Goal: Task Accomplishment & Management: Manage account settings

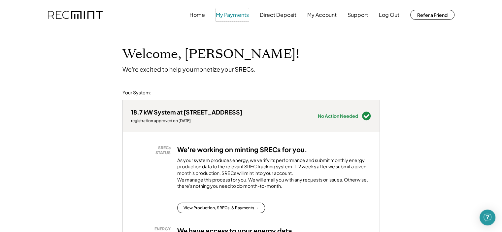
click at [235, 11] on button "My Payments" at bounding box center [232, 14] width 33 height 13
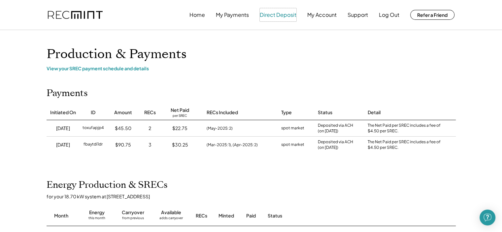
click at [277, 16] on button "Direct Deposit" at bounding box center [278, 14] width 37 height 13
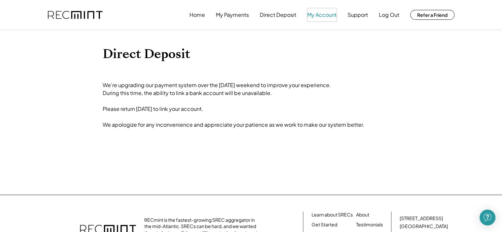
click at [323, 17] on button "My Account" at bounding box center [321, 14] width 29 height 13
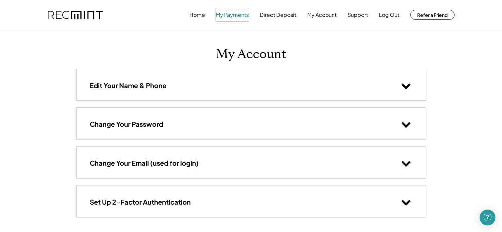
click at [245, 15] on button "My Payments" at bounding box center [232, 14] width 33 height 13
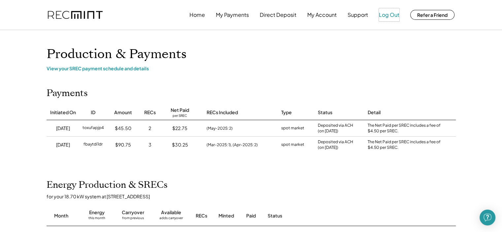
click at [393, 11] on button "Log Out" at bounding box center [389, 14] width 20 height 13
